Goal: Information Seeking & Learning: Learn about a topic

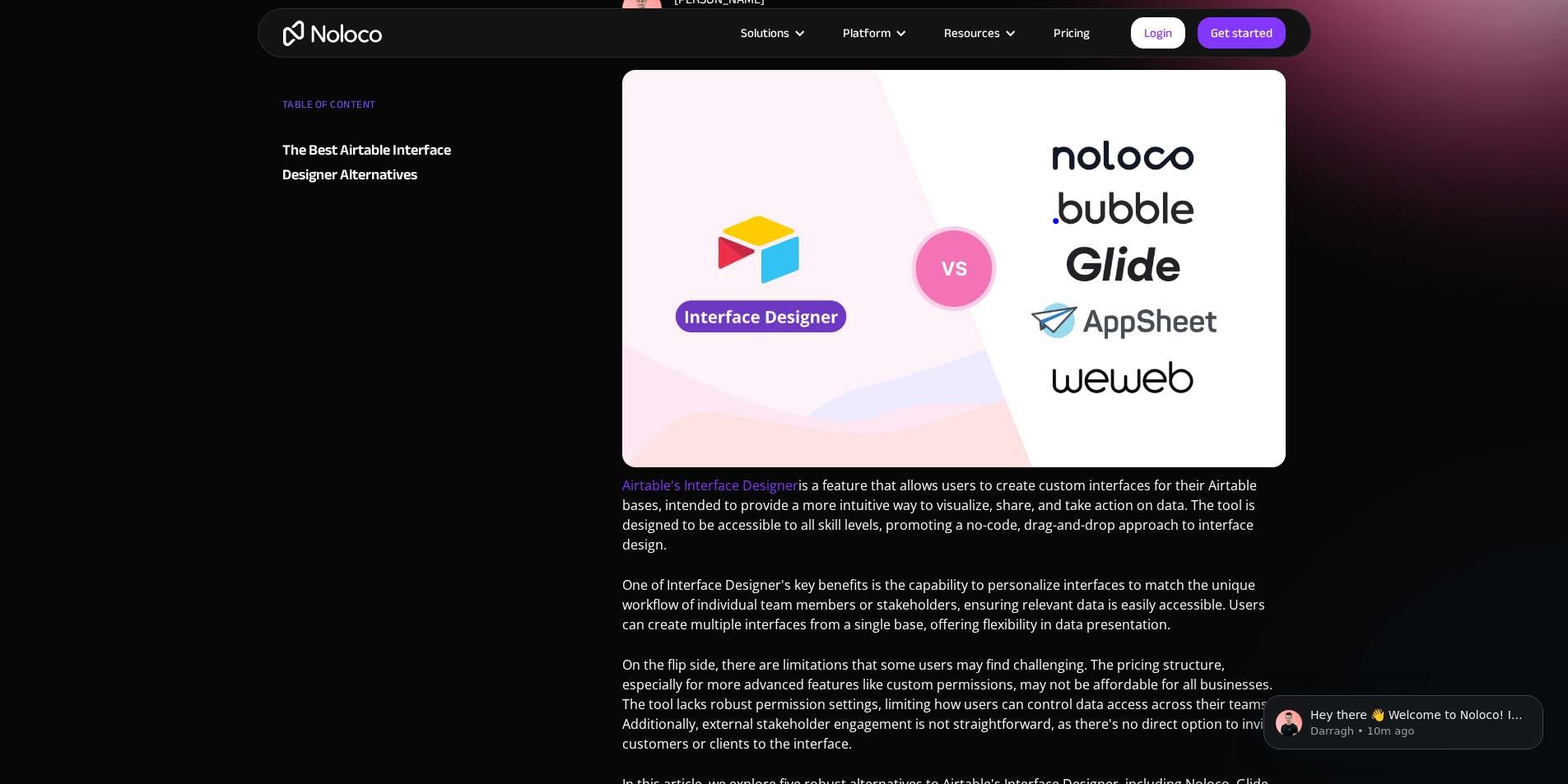
scroll to position [247, 0]
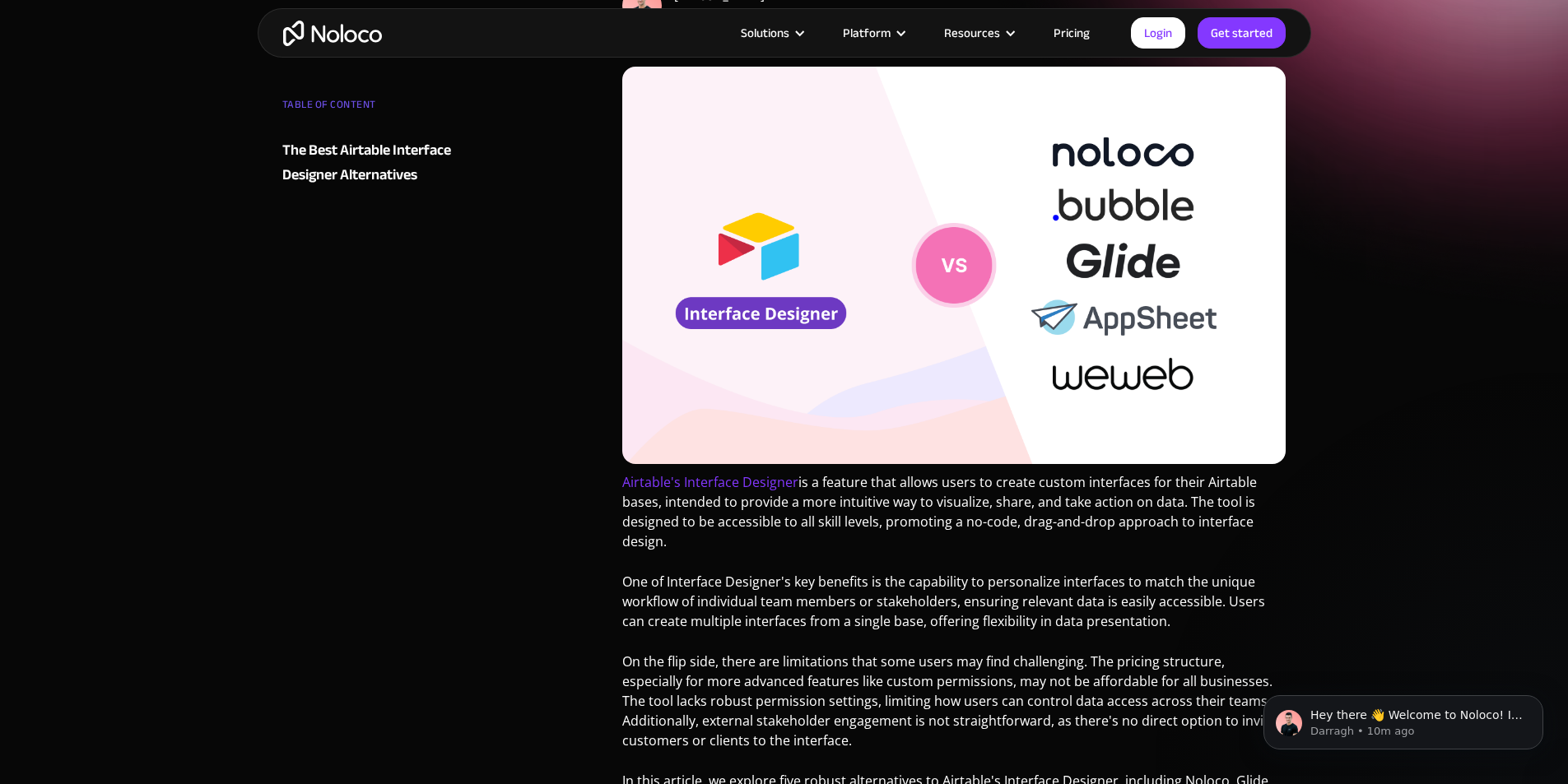
click at [759, 380] on img at bounding box center [954, 265] width 664 height 398
click at [975, 254] on img at bounding box center [954, 265] width 664 height 398
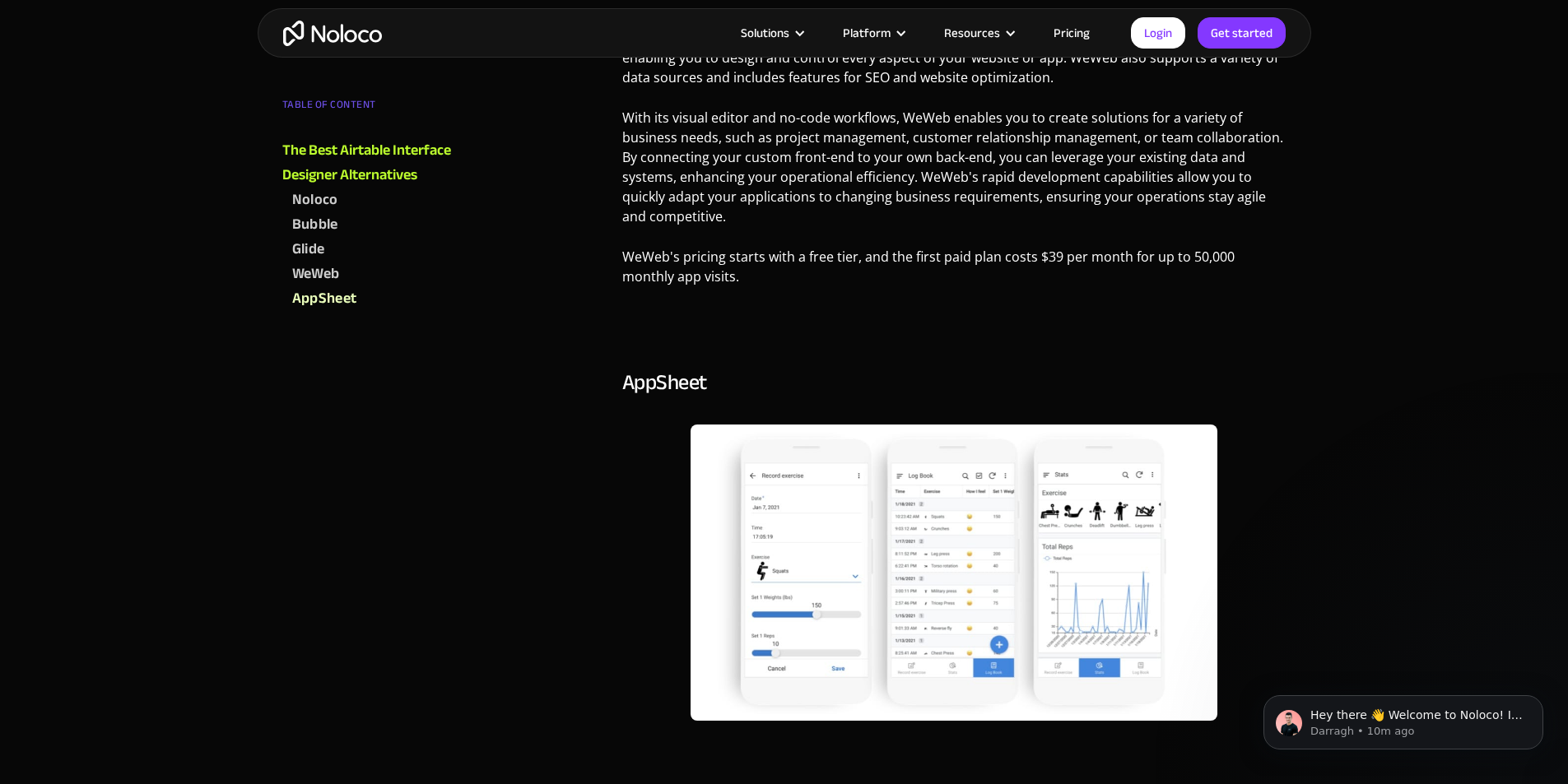
scroll to position [4853, 0]
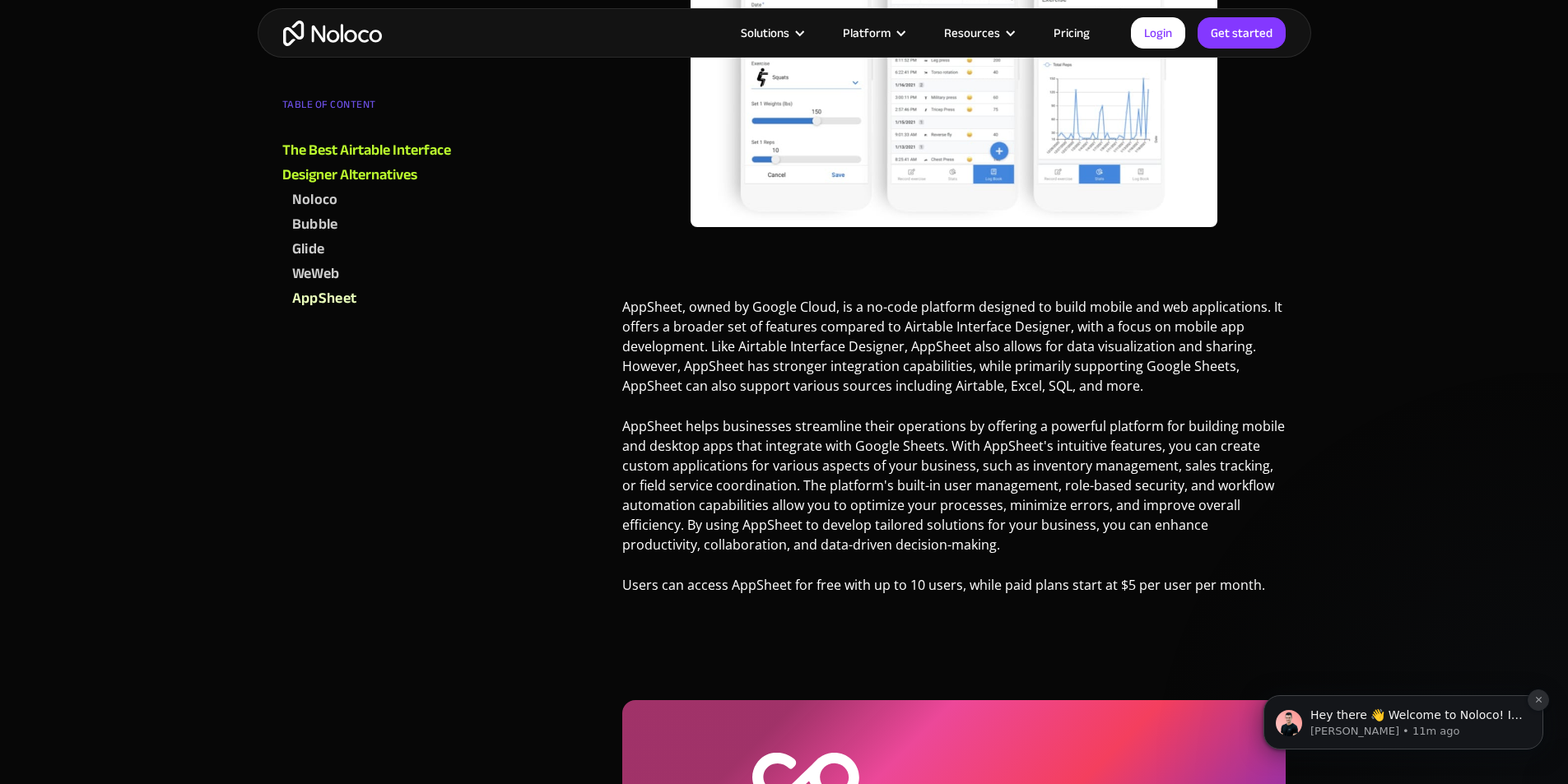
click at [1534, 697] on icon "Dismiss notification" at bounding box center [1538, 699] width 9 height 9
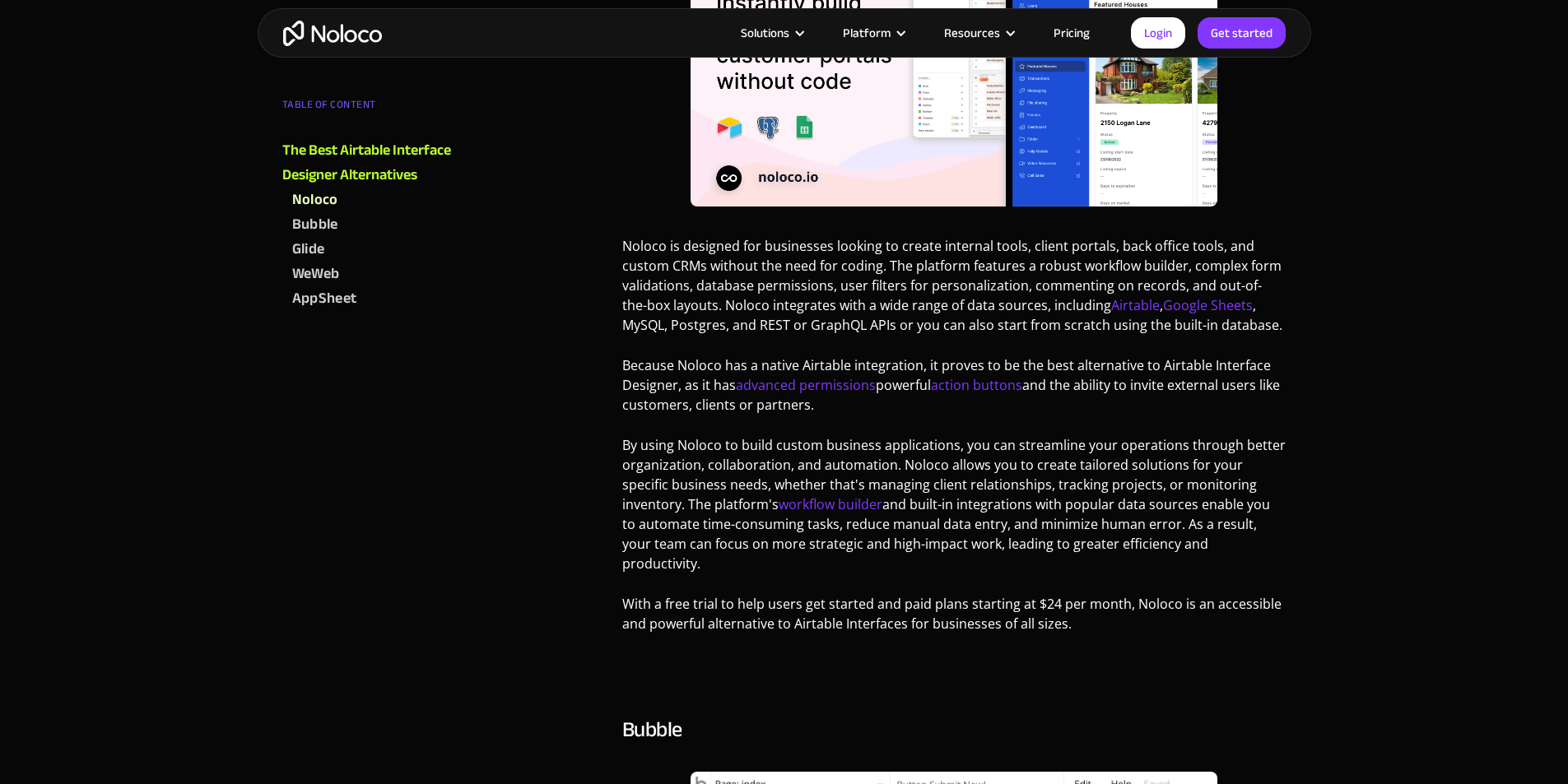
scroll to position [1316, 0]
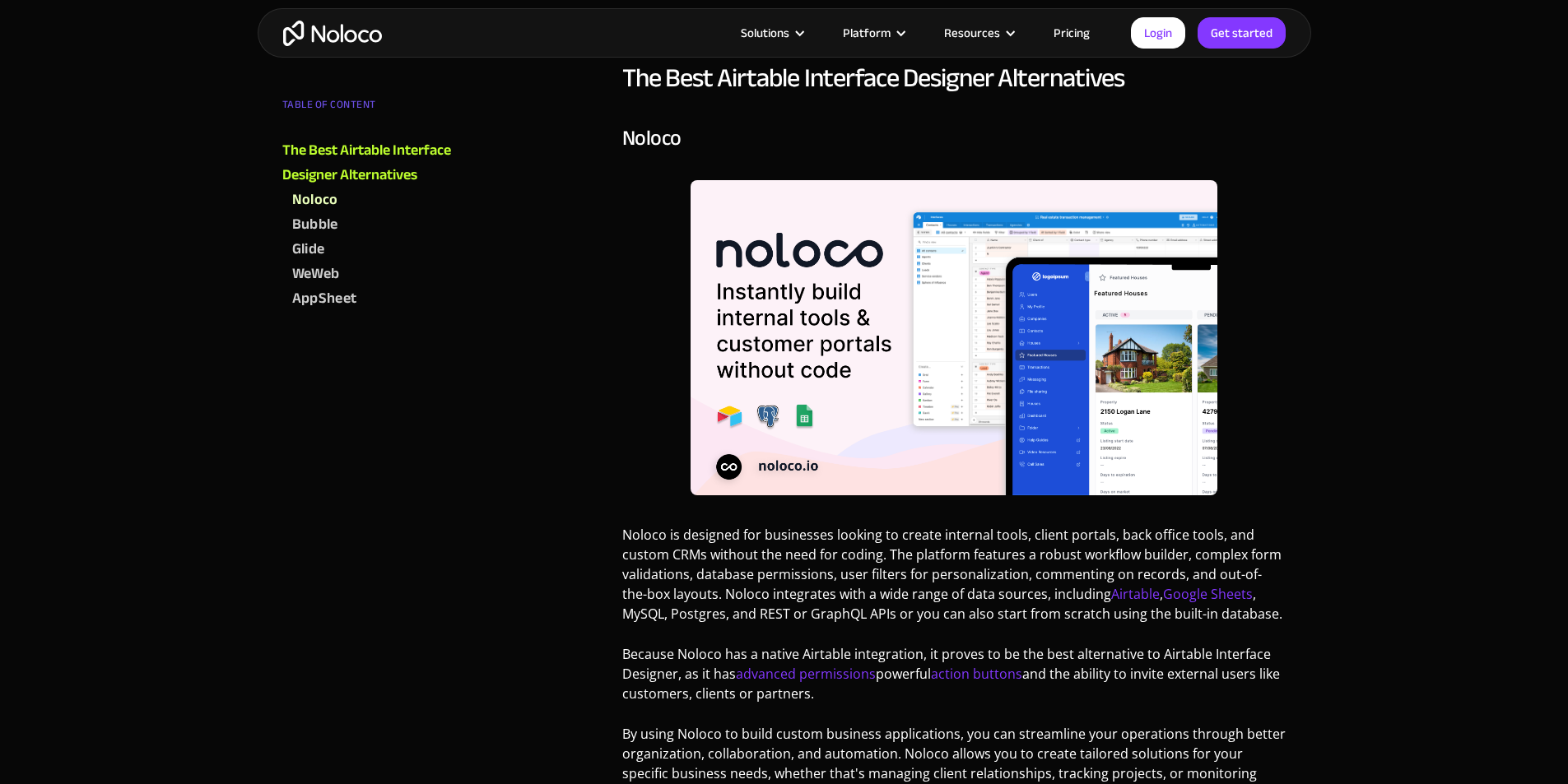
scroll to position [1152, 0]
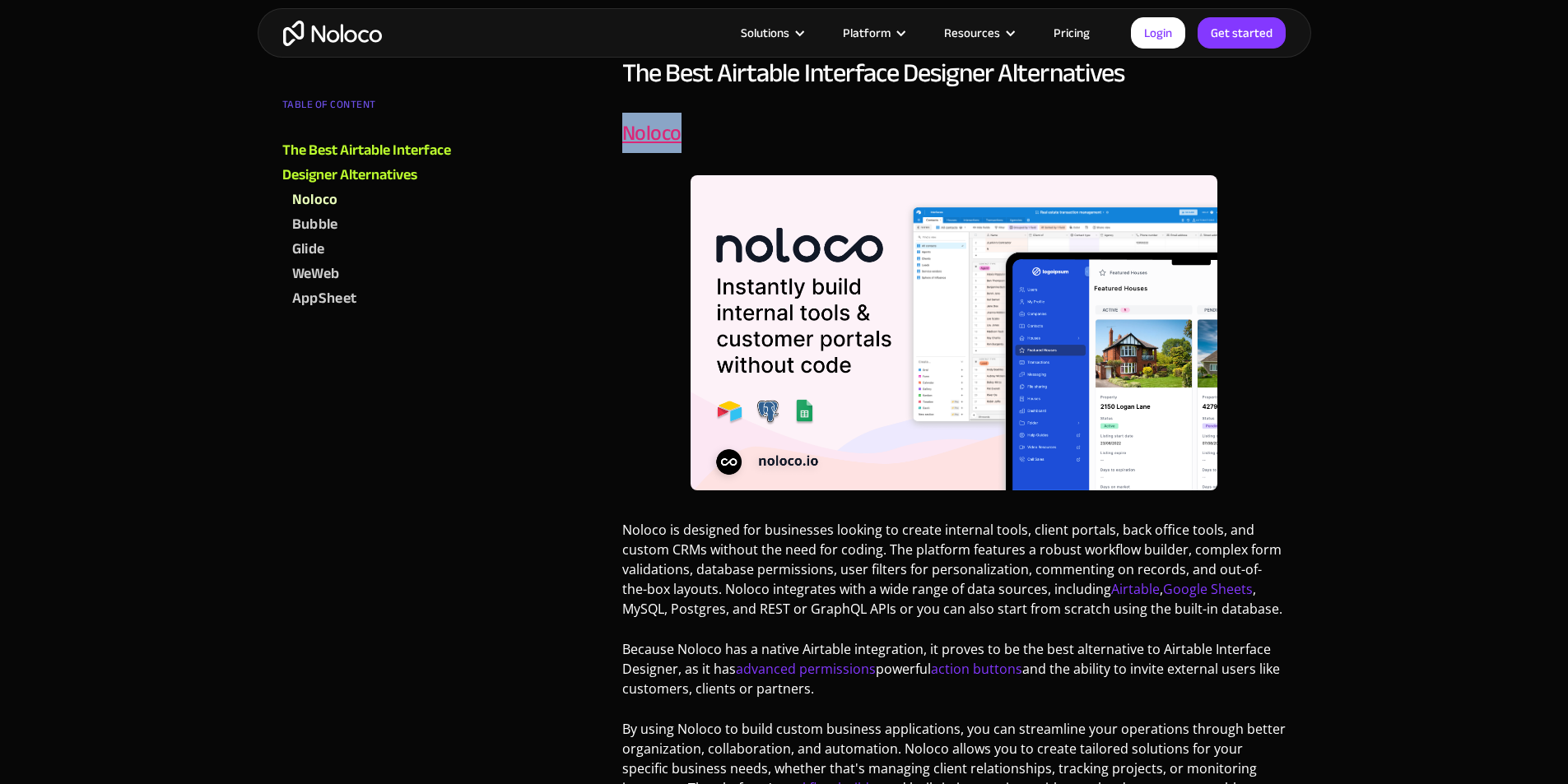
drag, startPoint x: 617, startPoint y: 135, endPoint x: 663, endPoint y: 133, distance: 46.0
click at [642, 133] on link "Noloco" at bounding box center [651, 133] width 59 height 40
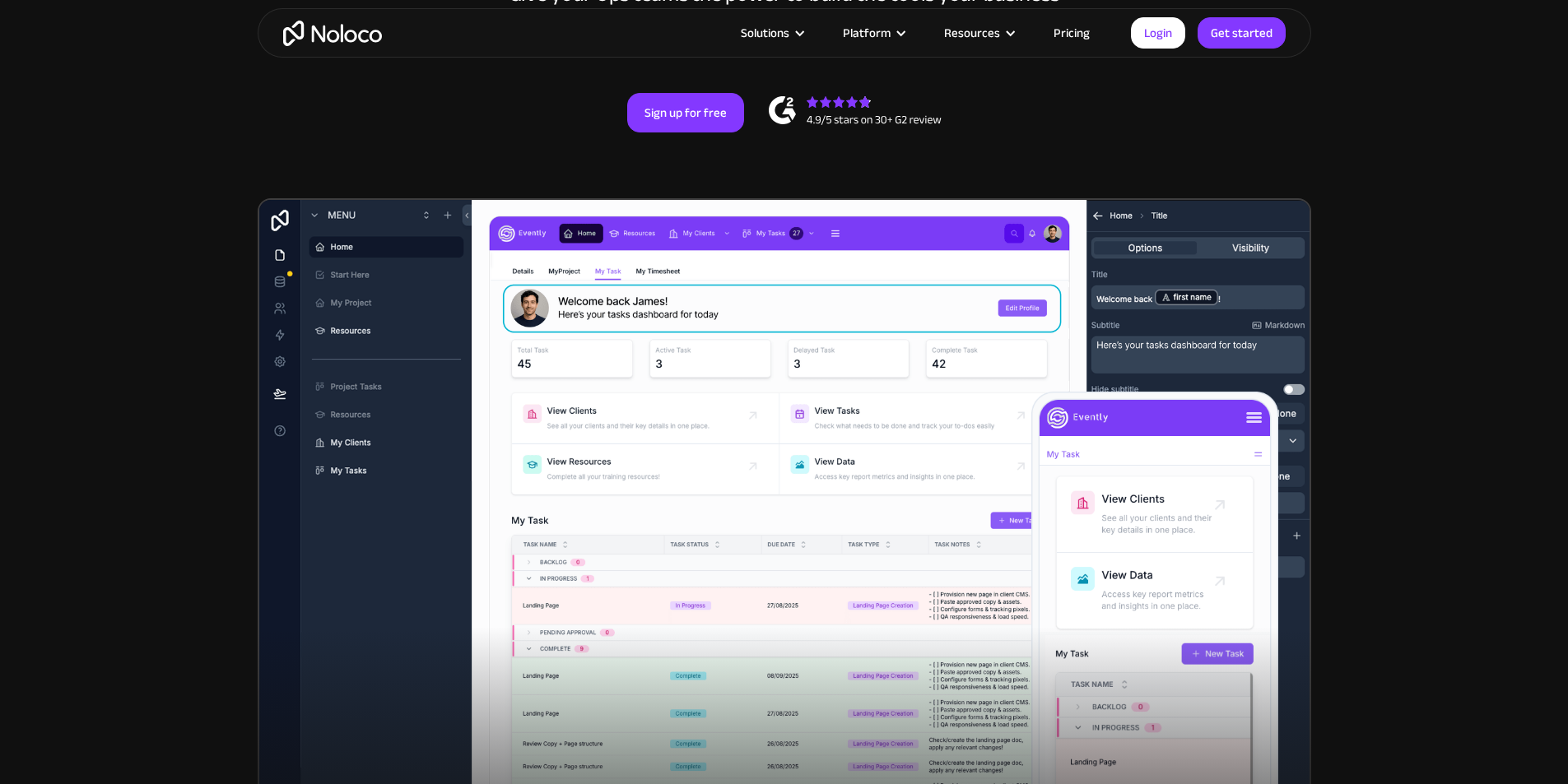
scroll to position [329, 0]
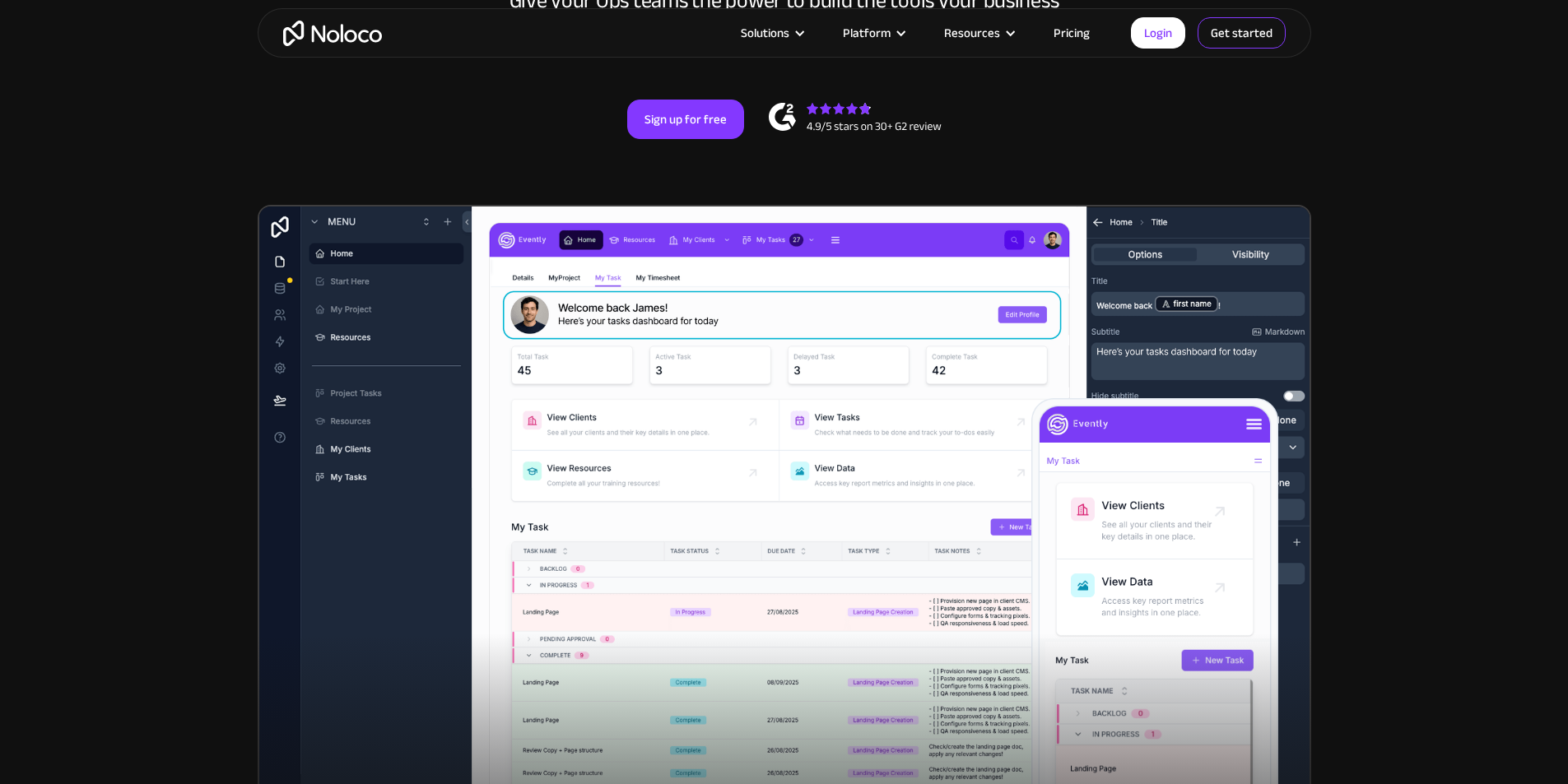
click at [1246, 24] on link "Get started" at bounding box center [1241, 32] width 88 height 32
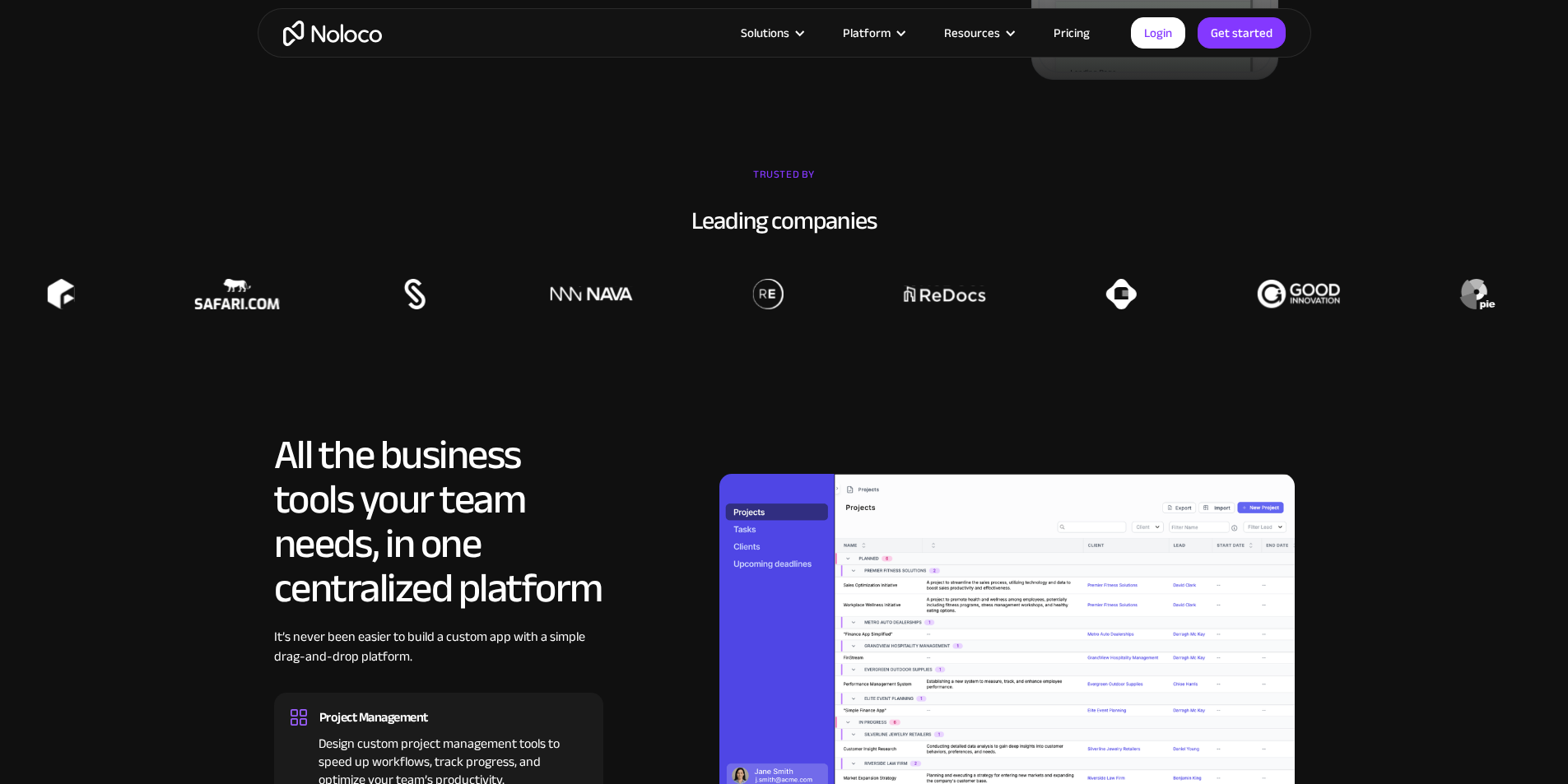
scroll to position [1316, 0]
